Goal: Information Seeking & Learning: Learn about a topic

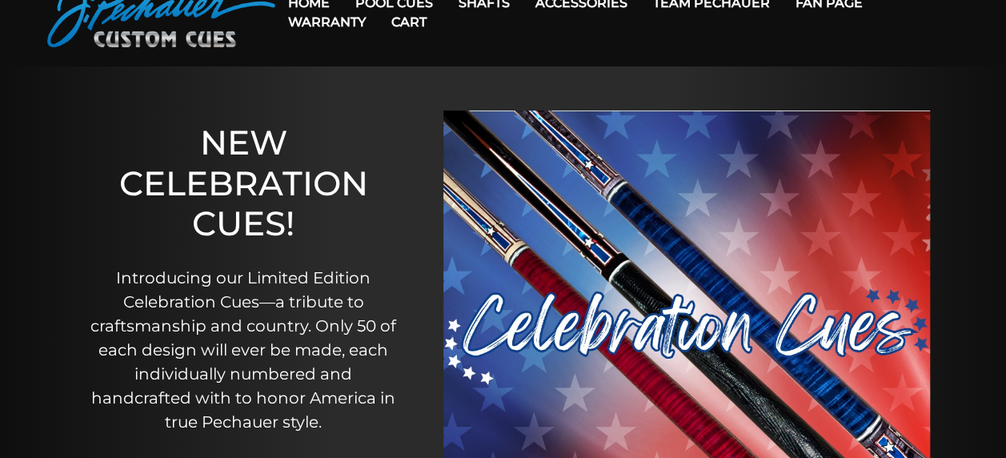
scroll to position [17, 0]
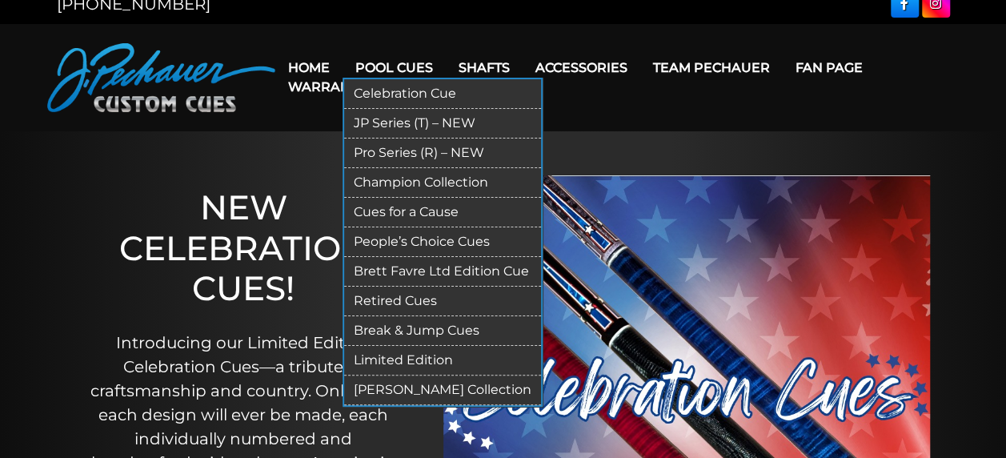
click at [403, 63] on link "Pool Cues" at bounding box center [393, 67] width 103 height 41
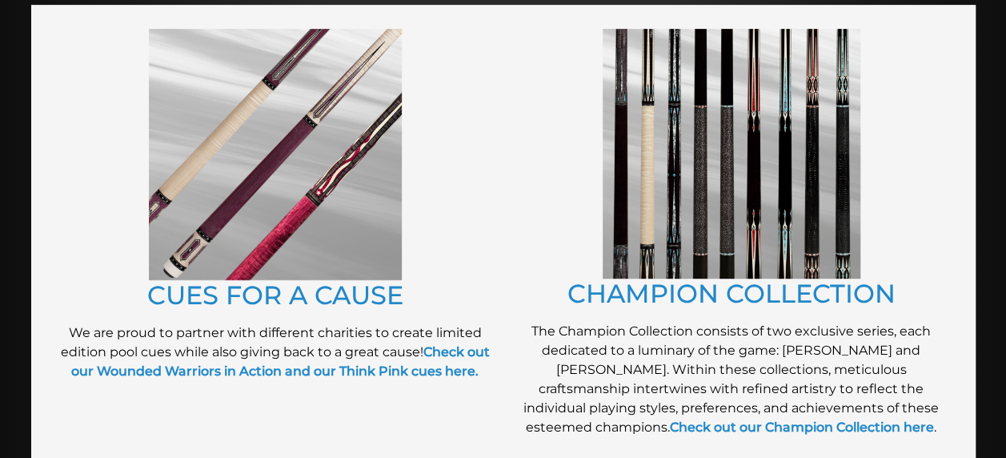
scroll to position [365, 0]
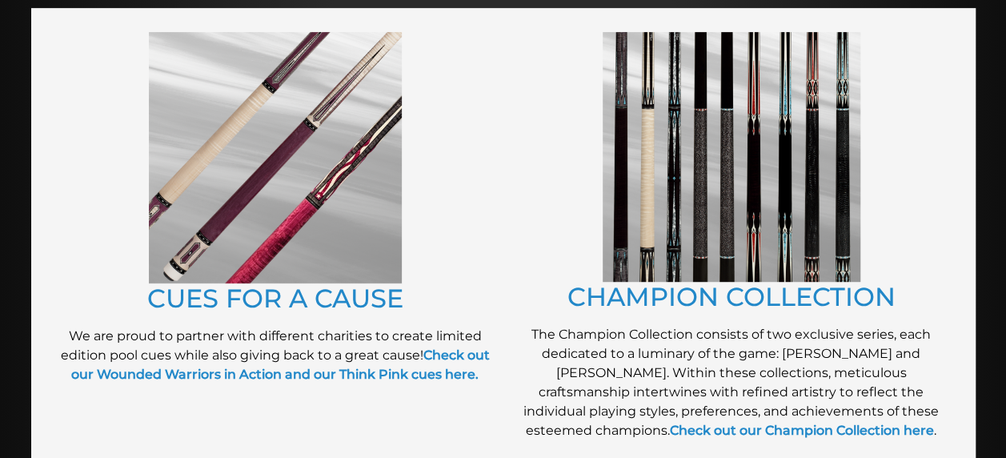
click at [305, 176] on img at bounding box center [275, 157] width 253 height 251
click at [698, 219] on img at bounding box center [731, 157] width 258 height 250
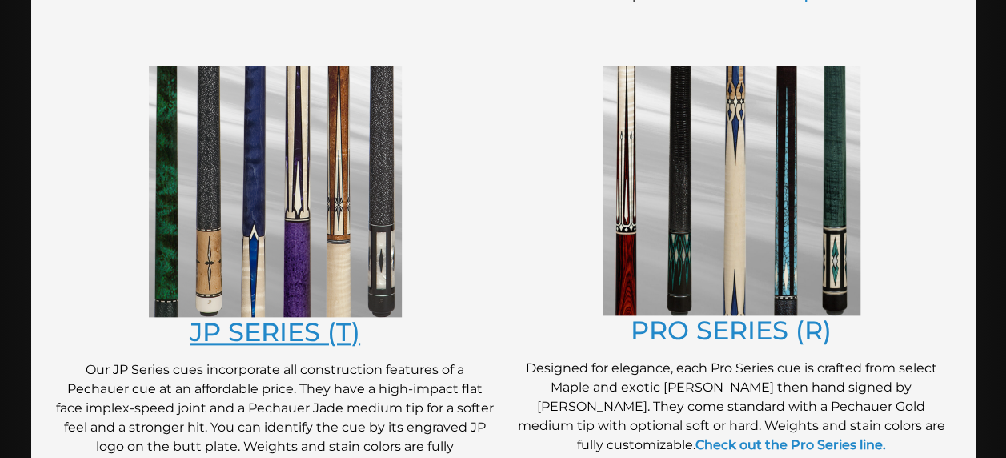
scroll to position [806, 0]
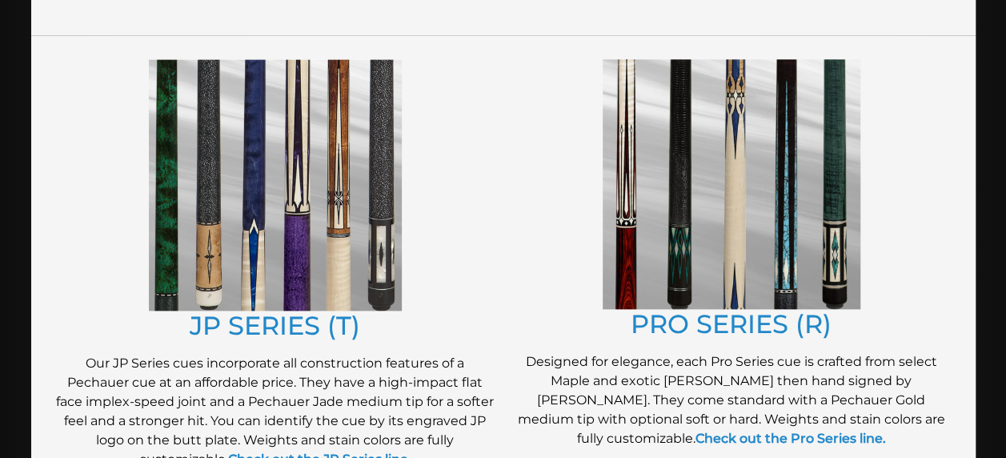
click at [250, 282] on img at bounding box center [275, 184] width 253 height 251
click at [714, 250] on img at bounding box center [731, 184] width 258 height 250
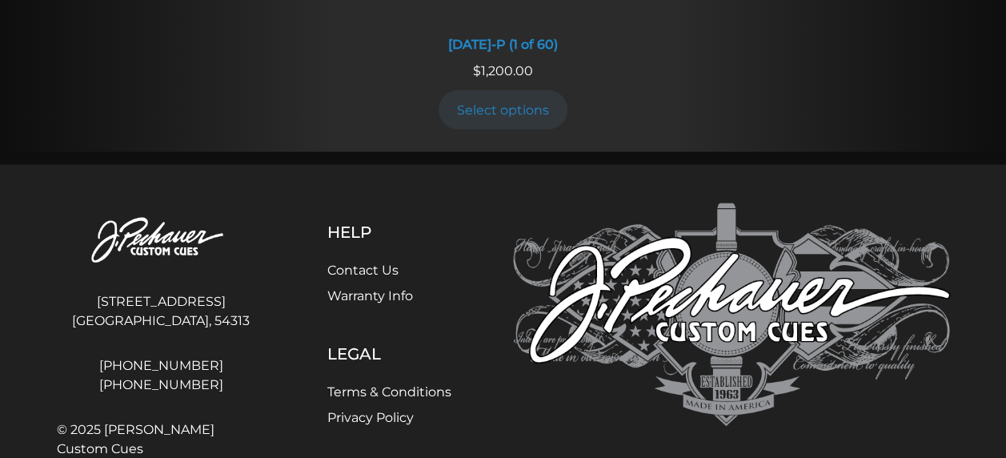
scroll to position [1697, 0]
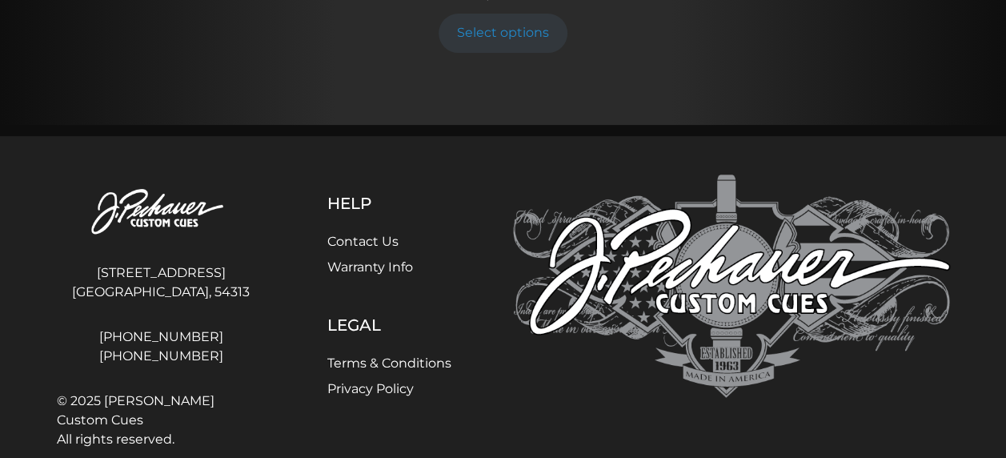
scroll to position [3199, 0]
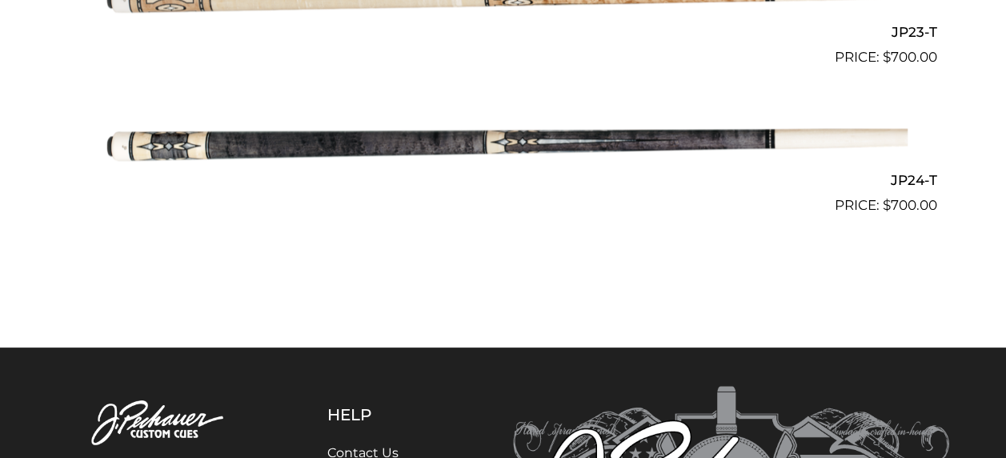
scroll to position [3837, 0]
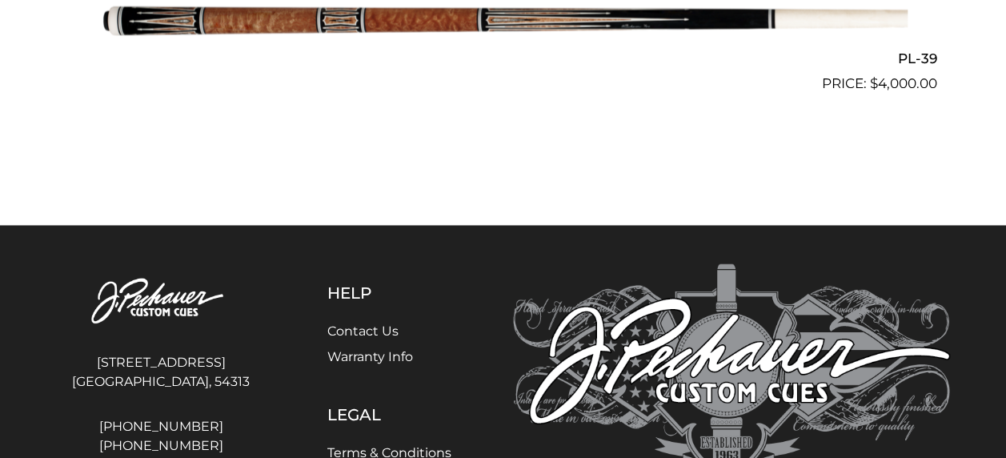
scroll to position [4832, 0]
